Goal: Information Seeking & Learning: Compare options

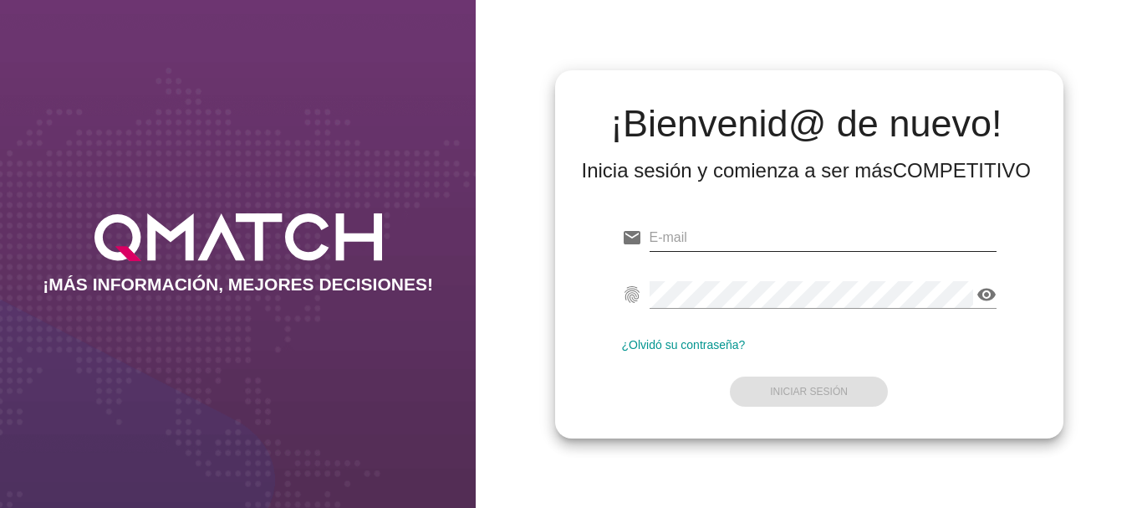
click at [667, 232] on input "email" at bounding box center [823, 237] width 347 height 27
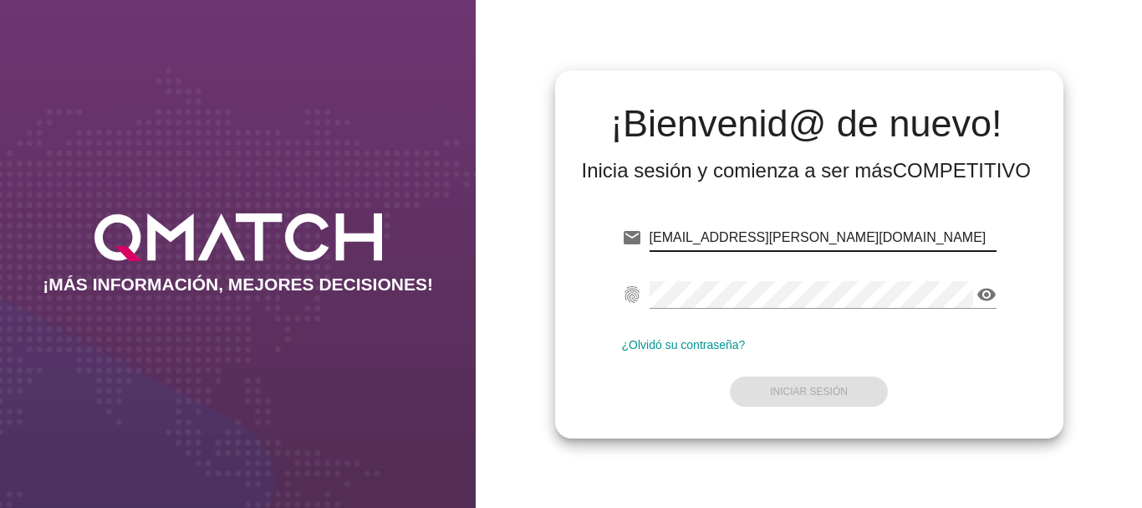
type input "[EMAIL_ADDRESS][PERSON_NAME][DOMAIN_NAME]"
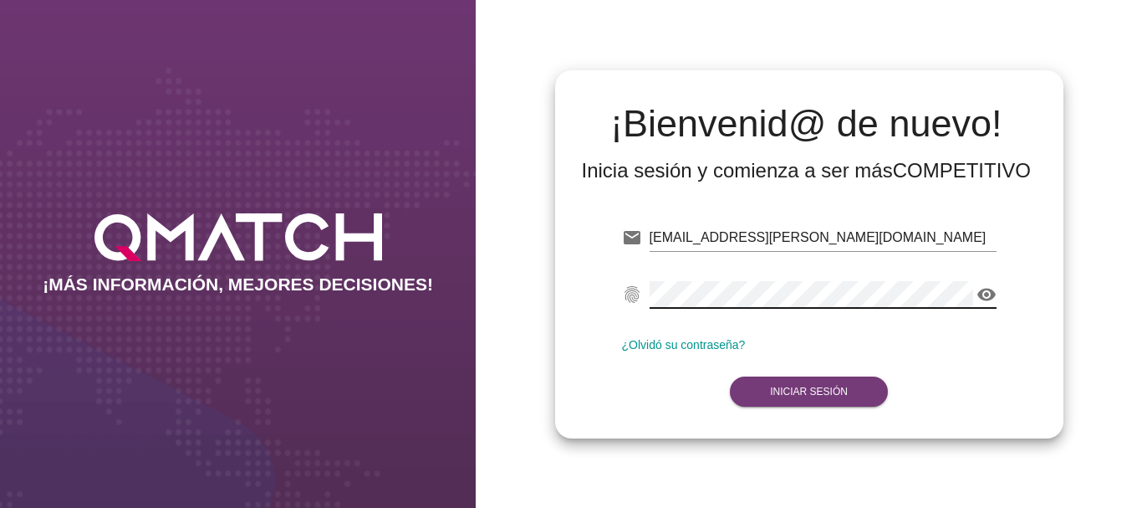
click at [828, 386] on strong "Iniciar Sesión" at bounding box center [809, 392] width 78 height 12
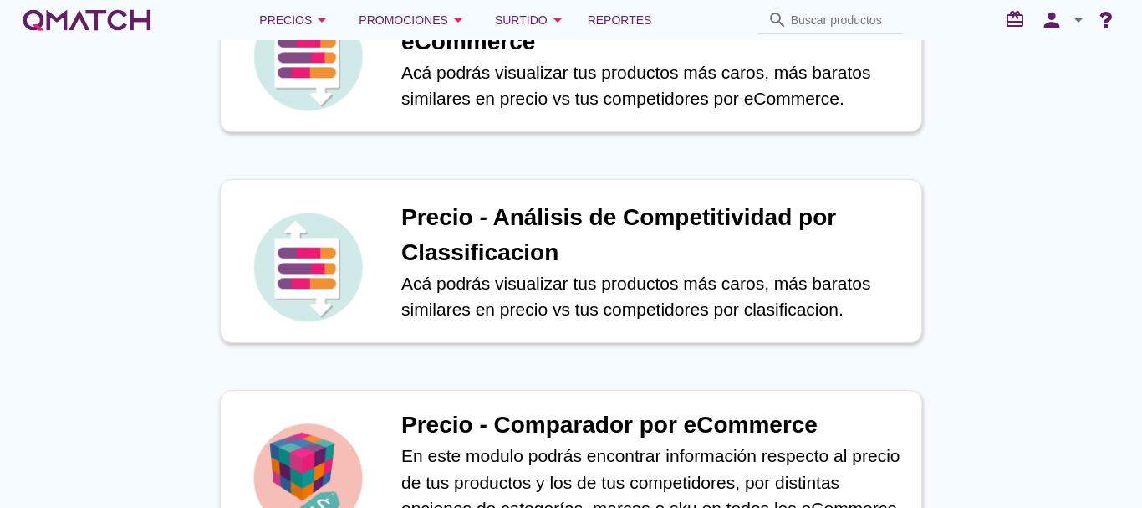
scroll to position [502, 0]
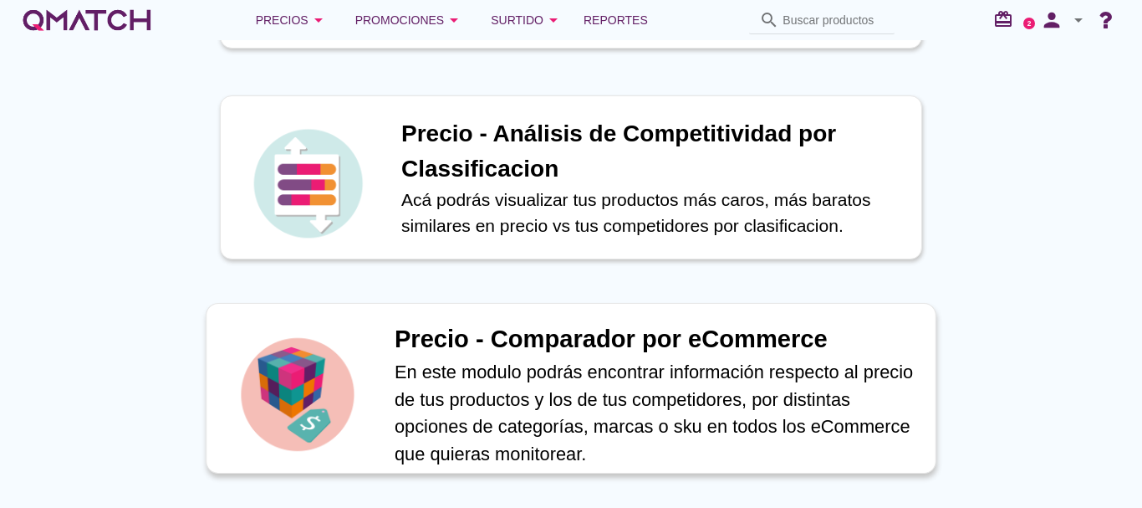
click at [559, 339] on h1 "Precio - Comparador por eCommerce" at bounding box center [656, 339] width 523 height 37
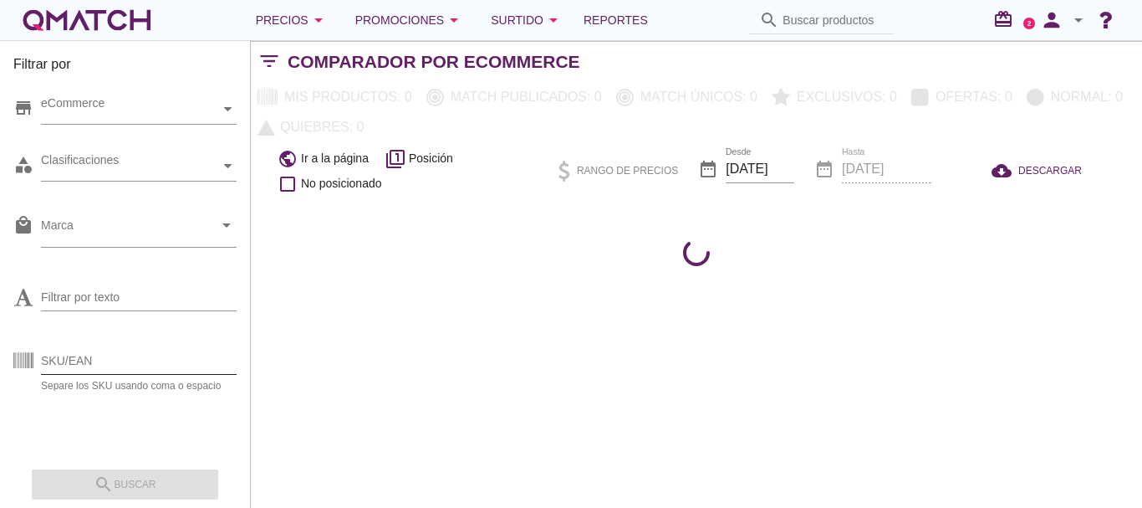
click at [64, 360] on input "SKU/EAN" at bounding box center [139, 360] width 196 height 27
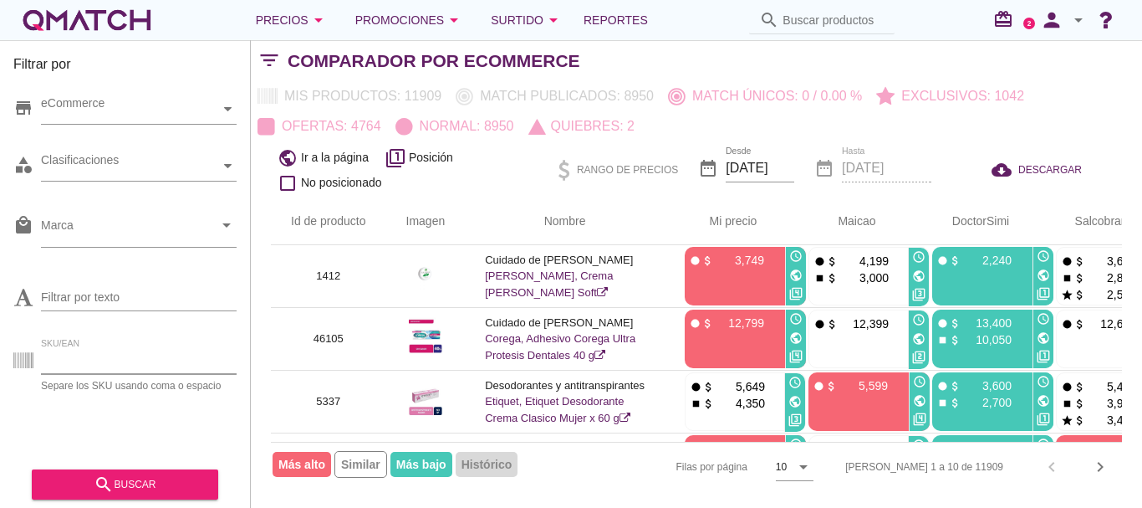
paste input "66047"
type input "66047"
click at [131, 476] on div "search buscar" at bounding box center [125, 484] width 160 height 20
